Goal: Information Seeking & Learning: Learn about a topic

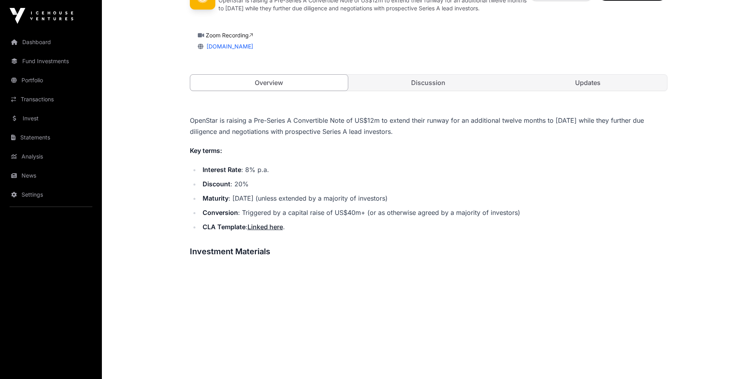
scroll to position [358, 0]
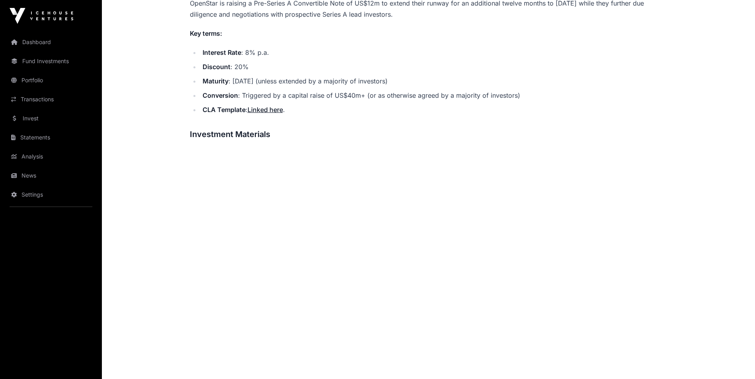
click at [264, 110] on link "Linked here" at bounding box center [264, 110] width 35 height 8
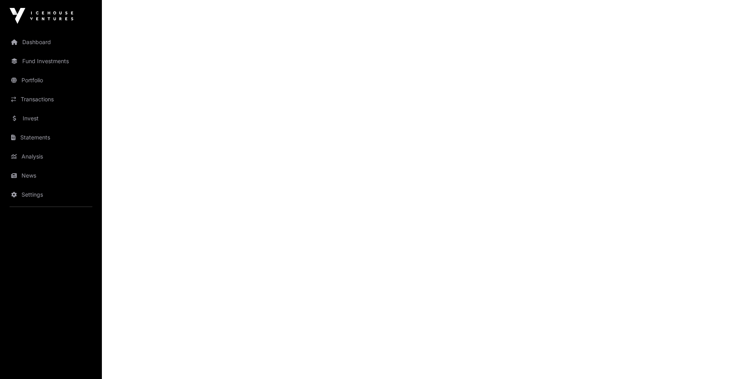
scroll to position [716, 0]
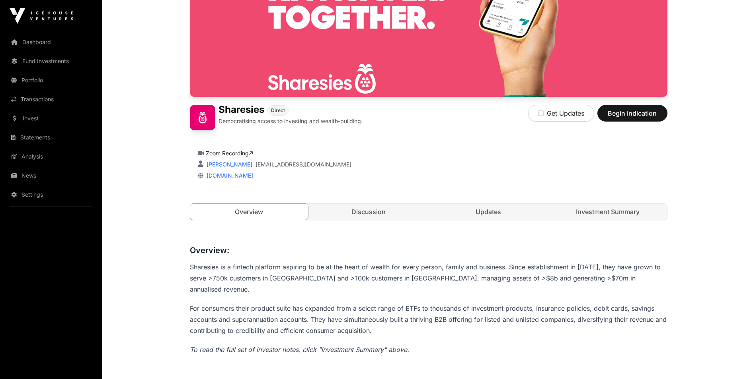
scroll to position [107, 0]
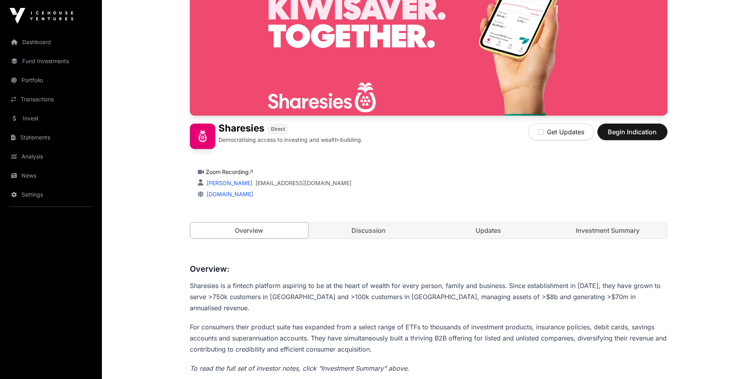
click at [366, 228] on link "Discussion" at bounding box center [368, 231] width 118 height 16
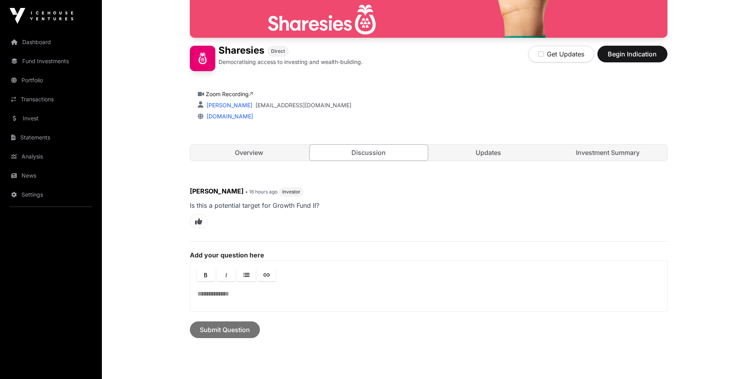
scroll to position [186, 0]
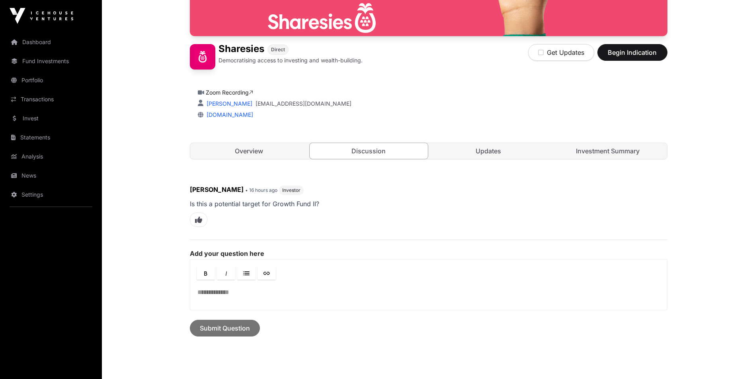
click at [481, 156] on link "Updates" at bounding box center [488, 151] width 118 height 16
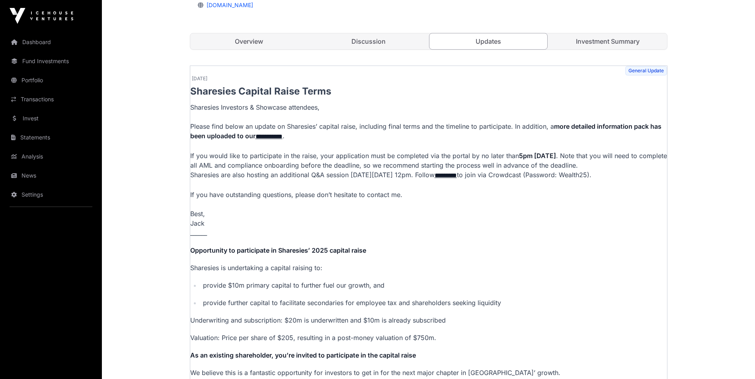
scroll to position [306, 0]
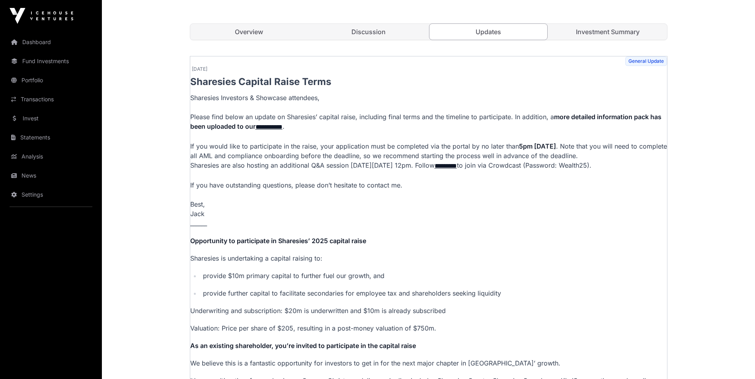
click at [265, 126] on link "**********" at bounding box center [268, 127] width 27 height 6
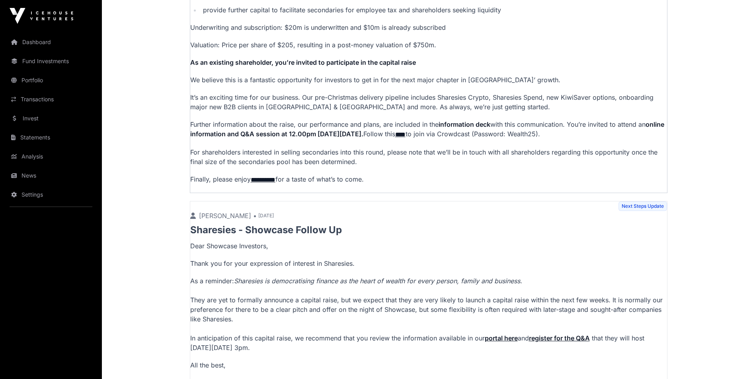
scroll to position [0, 0]
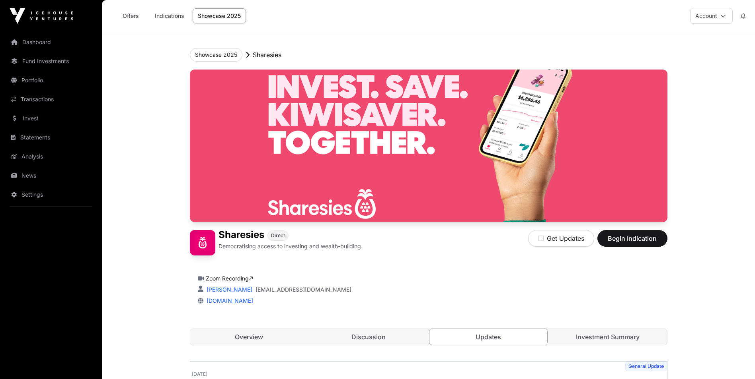
click at [635, 339] on link "Investment Summary" at bounding box center [608, 337] width 118 height 16
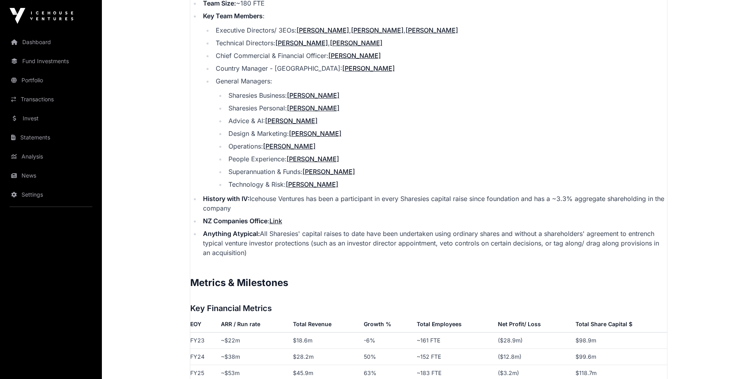
scroll to position [1114, 0]
click at [461, 128] on li "Design & Marketing: Elaina Hamilton" at bounding box center [446, 133] width 441 height 10
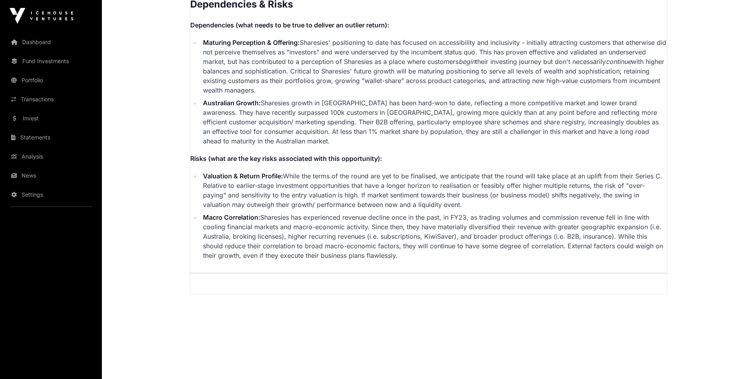
scroll to position [1988, 0]
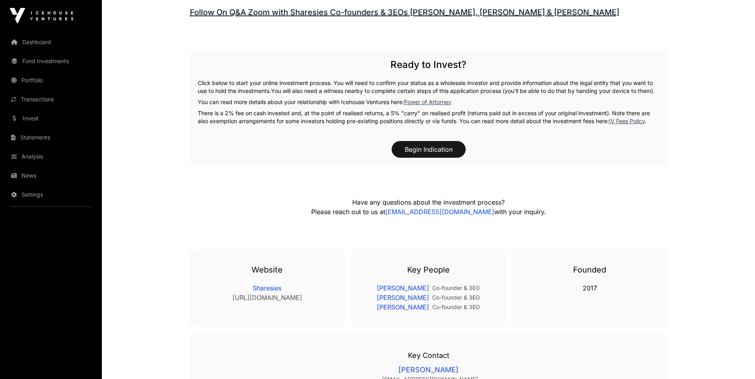
scroll to position [1345, 0]
